Goal: Information Seeking & Learning: Find specific fact

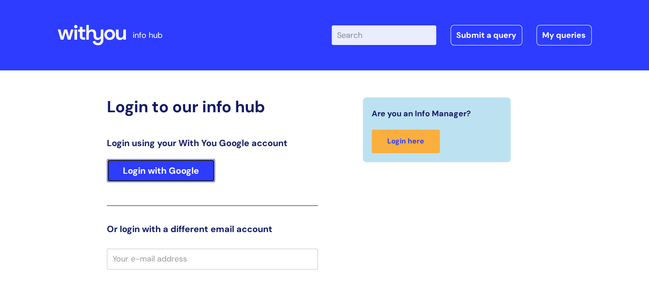
click at [170, 169] on link "Login with Google" at bounding box center [161, 170] width 108 height 23
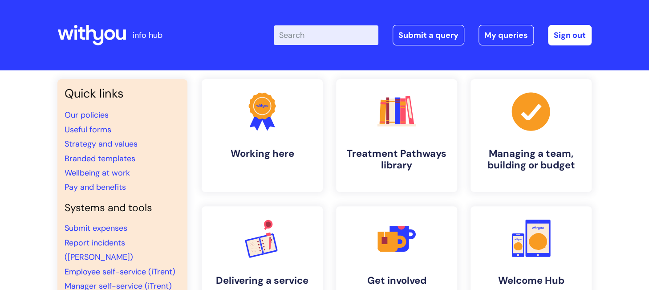
click at [324, 32] on input "Enter your search term here..." at bounding box center [326, 35] width 105 height 20
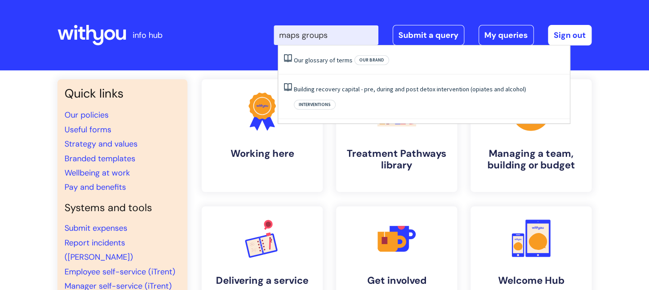
type input "maps groups"
click button "Search" at bounding box center [0, 0] width 0 height 0
